Goal: Obtain resource: Obtain resource

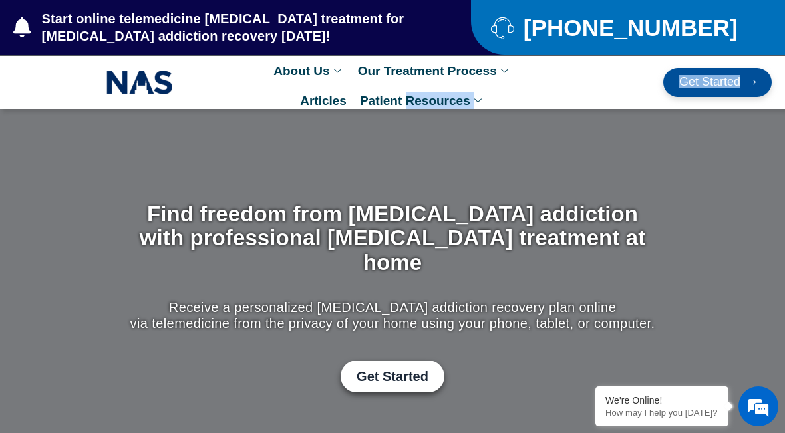
click at [761, 91] on link "Get Started" at bounding box center [718, 82] width 108 height 29
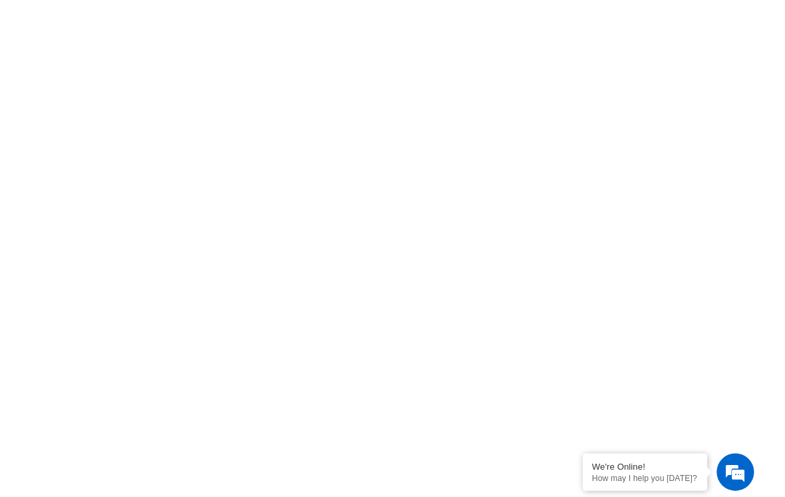
scroll to position [592, 0]
click at [784, 114] on div "click here to fill-out new patient packet form to get started with Suboxone Tre…" at bounding box center [392, 297] width 785 height 674
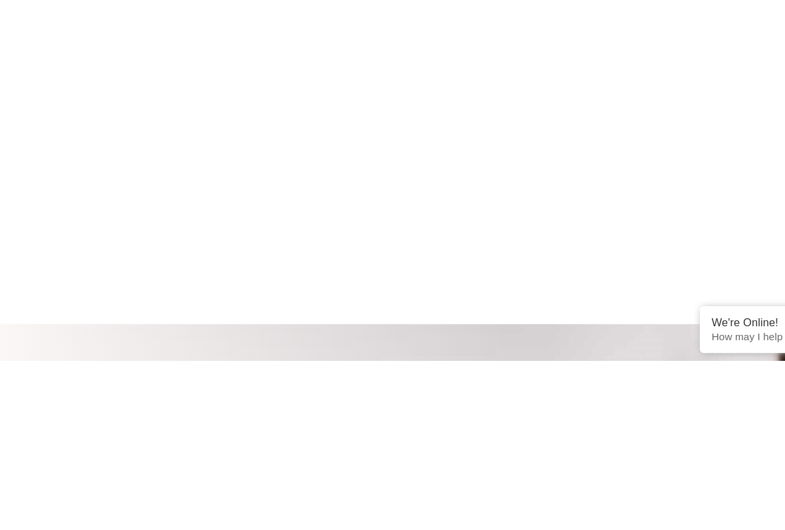
scroll to position [953, 0]
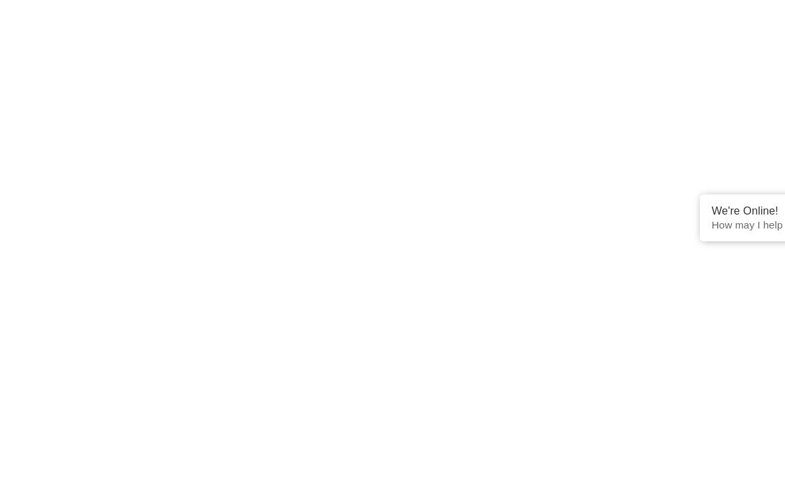
scroll to position [763, 0]
click at [5, 146] on div "click here to fill-out new patient packet form to get started with Suboxone Tre…" at bounding box center [392, 163] width 785 height 746
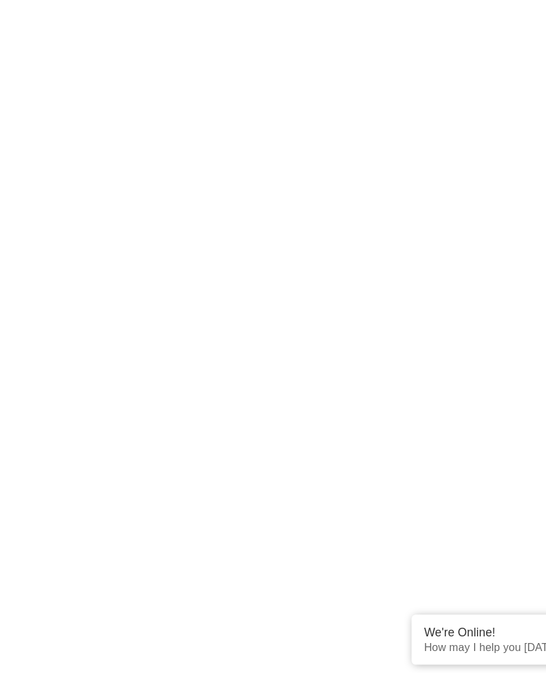
scroll to position [893, 0]
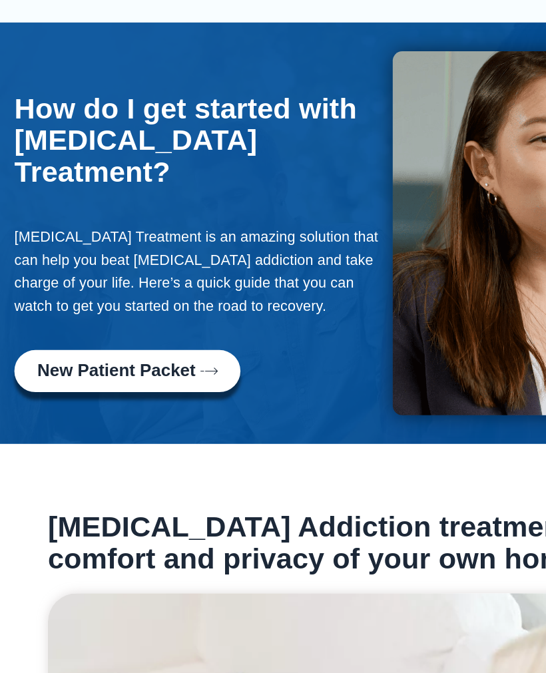
scroll to position [735, 0]
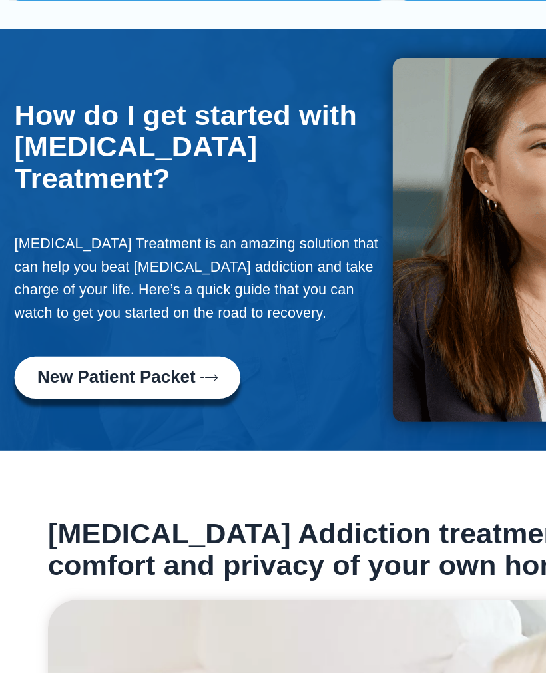
click at [61, 256] on span "New Patient Packet" at bounding box center [81, 262] width 110 height 13
click at [79, 248] on link "New Patient Packet" at bounding box center [88, 262] width 157 height 29
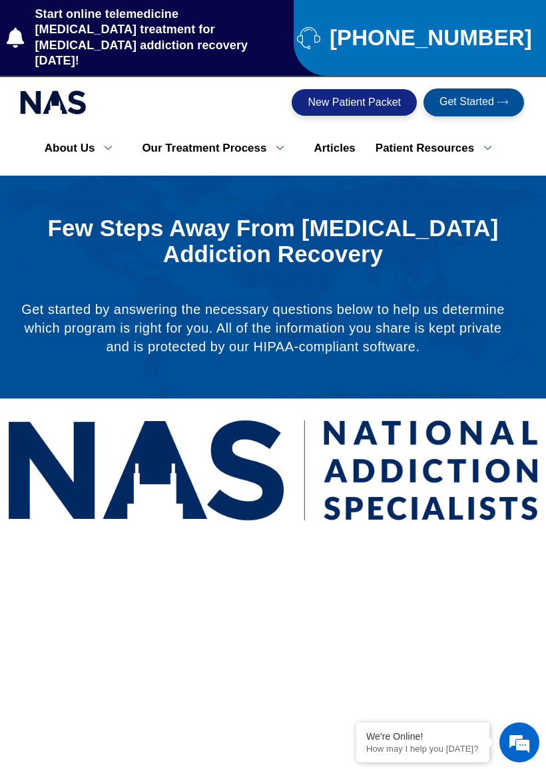
click at [114, 269] on div "Few Steps Away From [MEDICAL_DATA] Addiction Recovery Get started by answering …" at bounding box center [272, 291] width 519 height 150
click at [57, 254] on div "Few Steps Away From [MEDICAL_DATA] Addiction Recovery" at bounding box center [272, 248] width 519 height 65
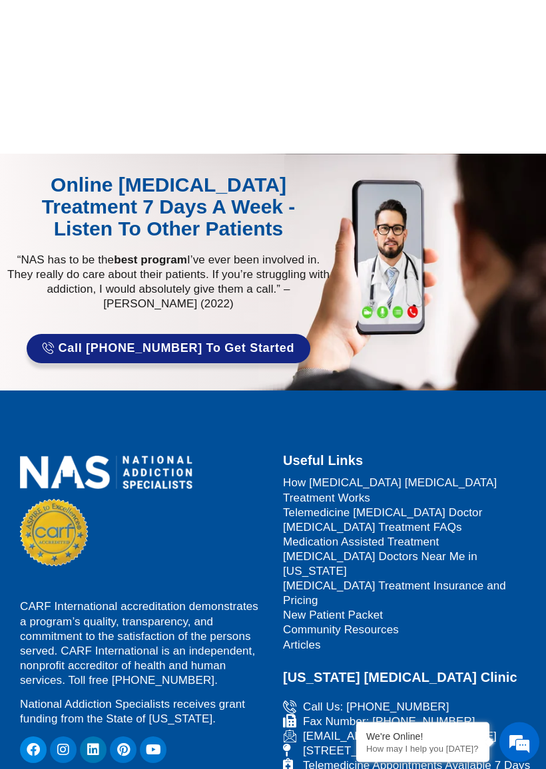
scroll to position [1140, 0]
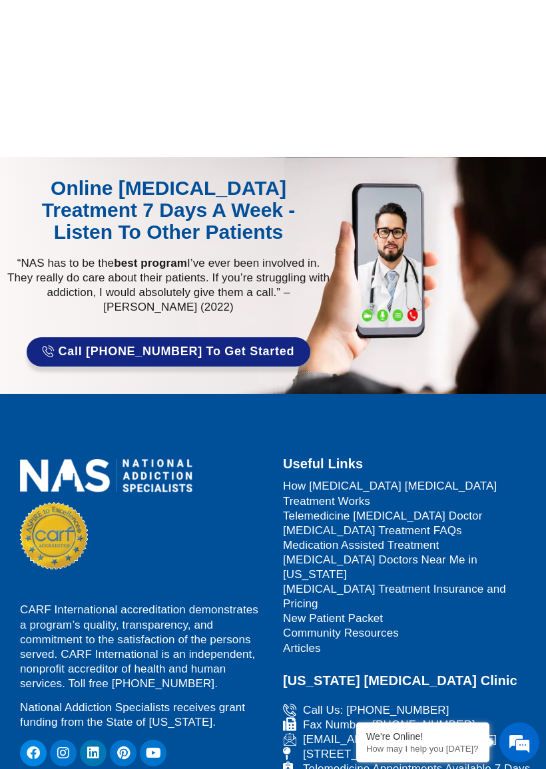
click at [245, 509] on div "CARF International accreditation demonstrates a program’s quality, transparency…" at bounding box center [143, 780] width 260 height 654
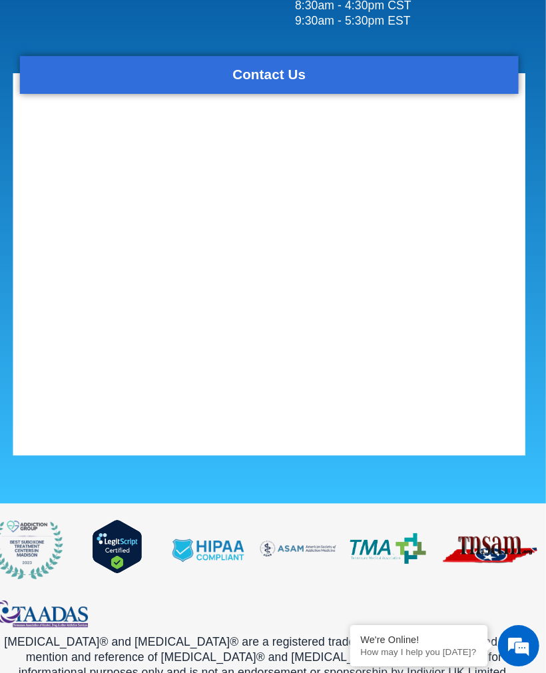
scroll to position [2213, 0]
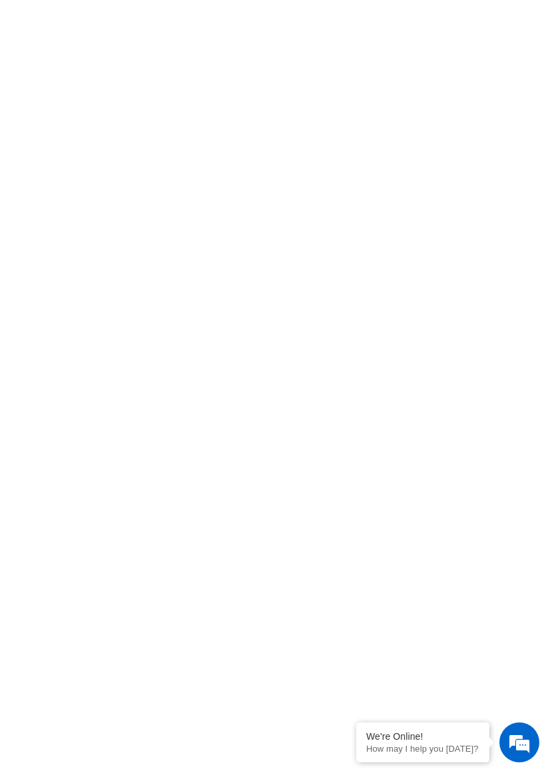
scroll to position [911, 0]
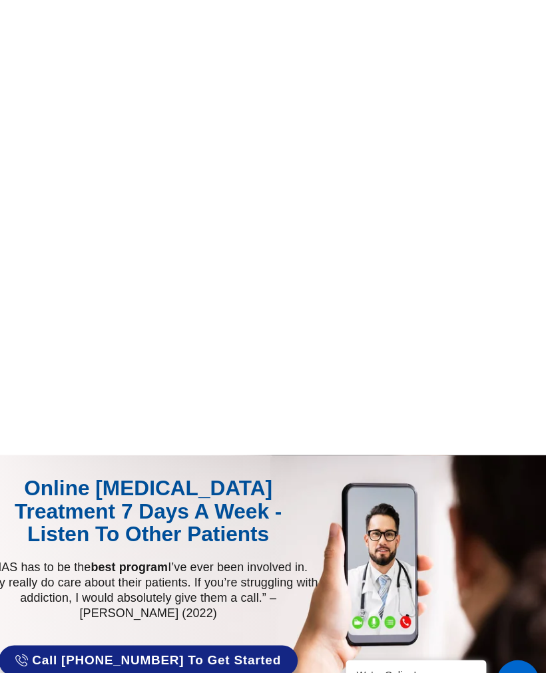
scroll to position [12438, 0]
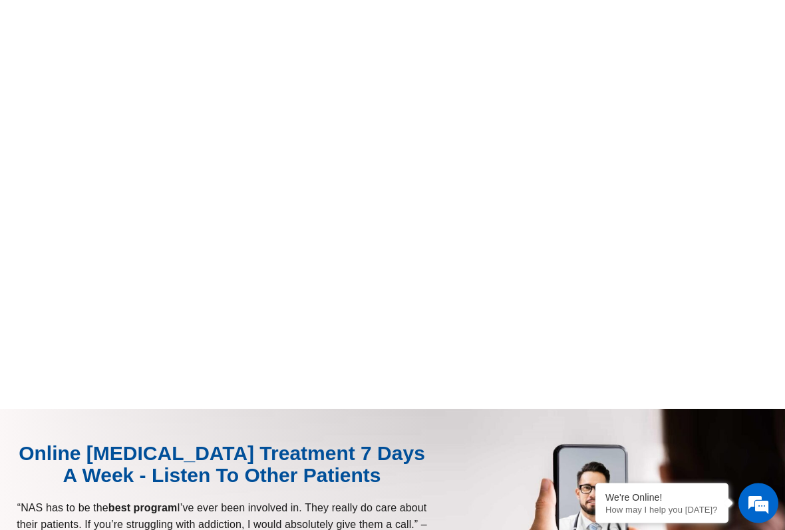
scroll to position [648, 0]
